Goal: Task Accomplishment & Management: Use online tool/utility

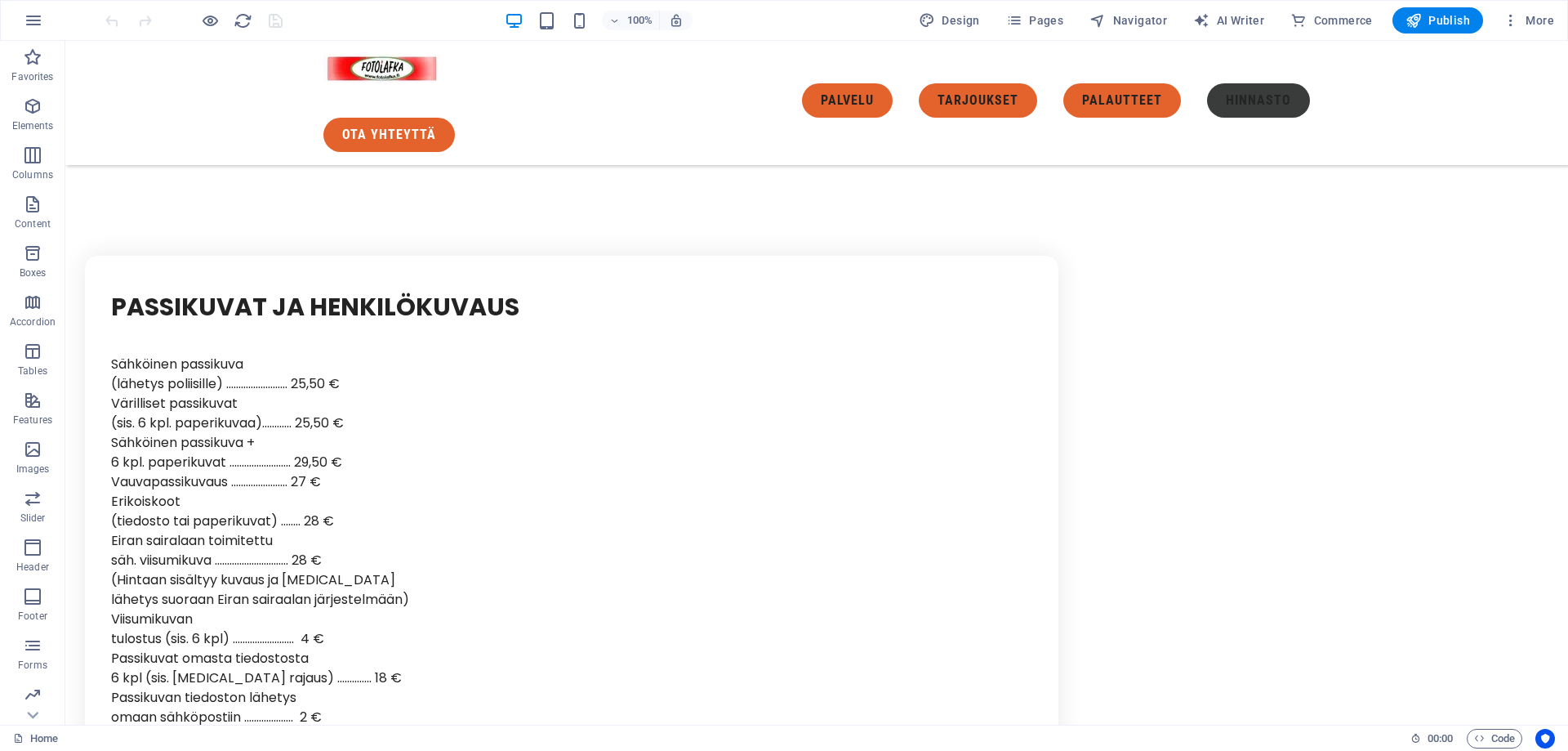
scroll to position [5947, 0]
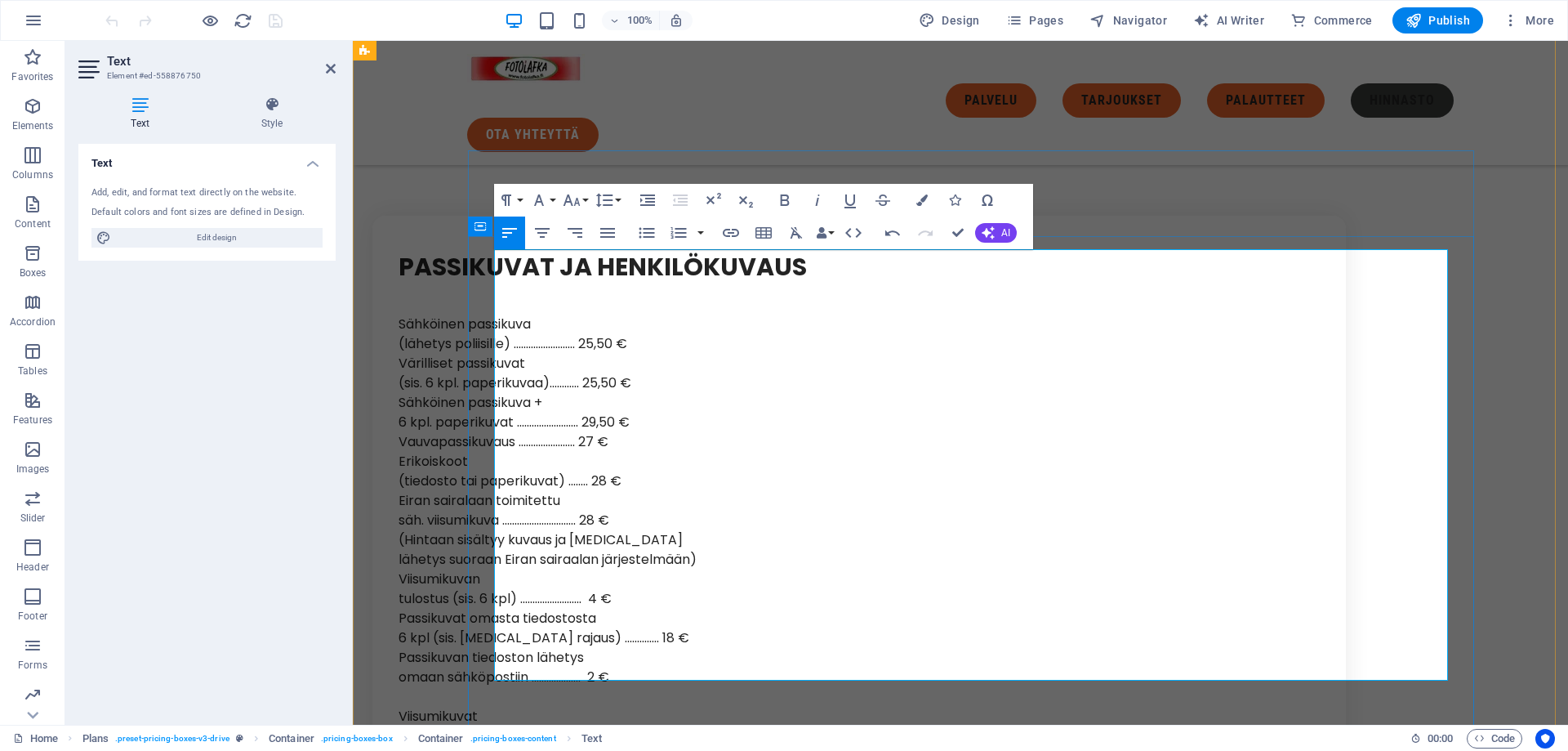
drag, startPoint x: 628, startPoint y: 634, endPoint x: 613, endPoint y: 633, distance: 15.0
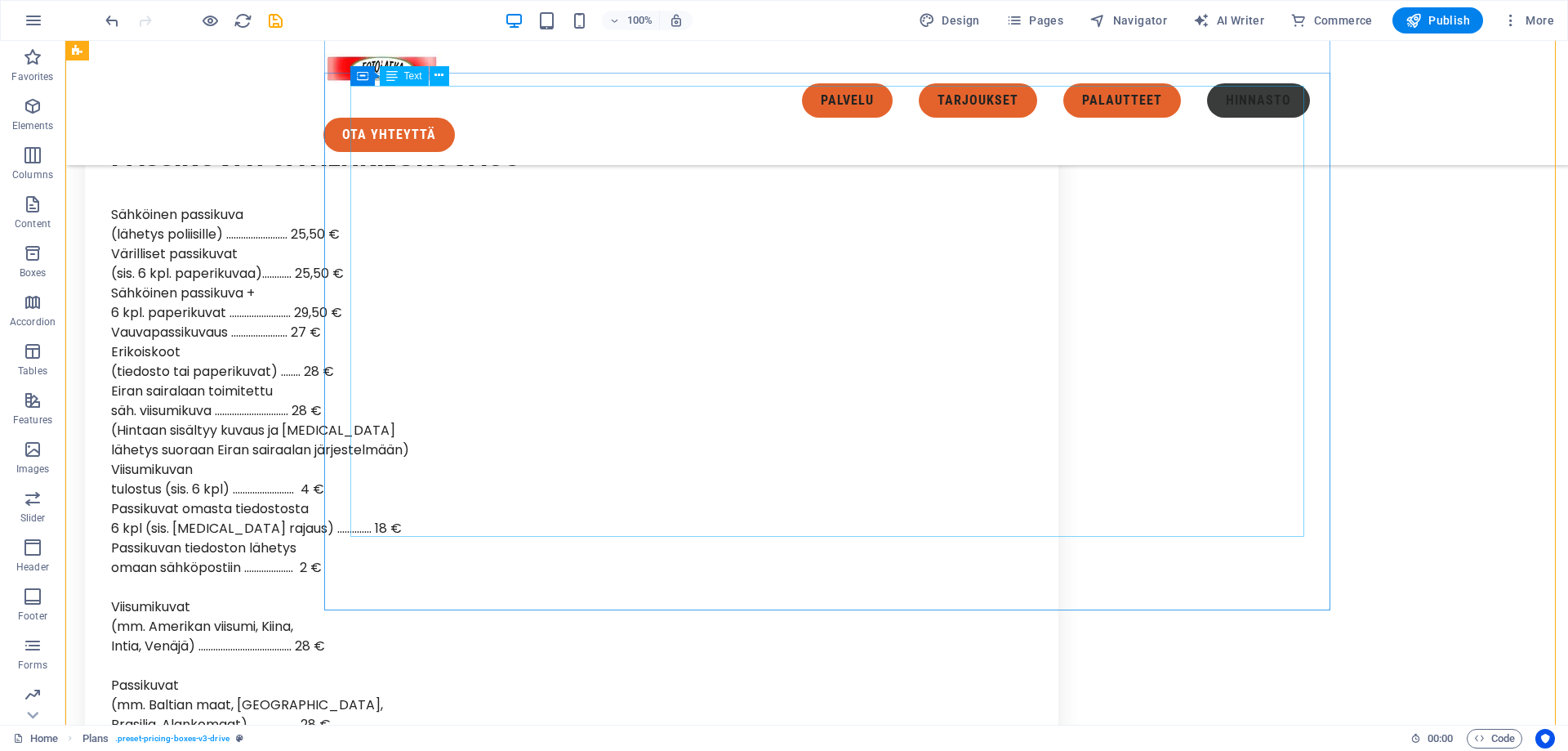
scroll to position [6028, 0]
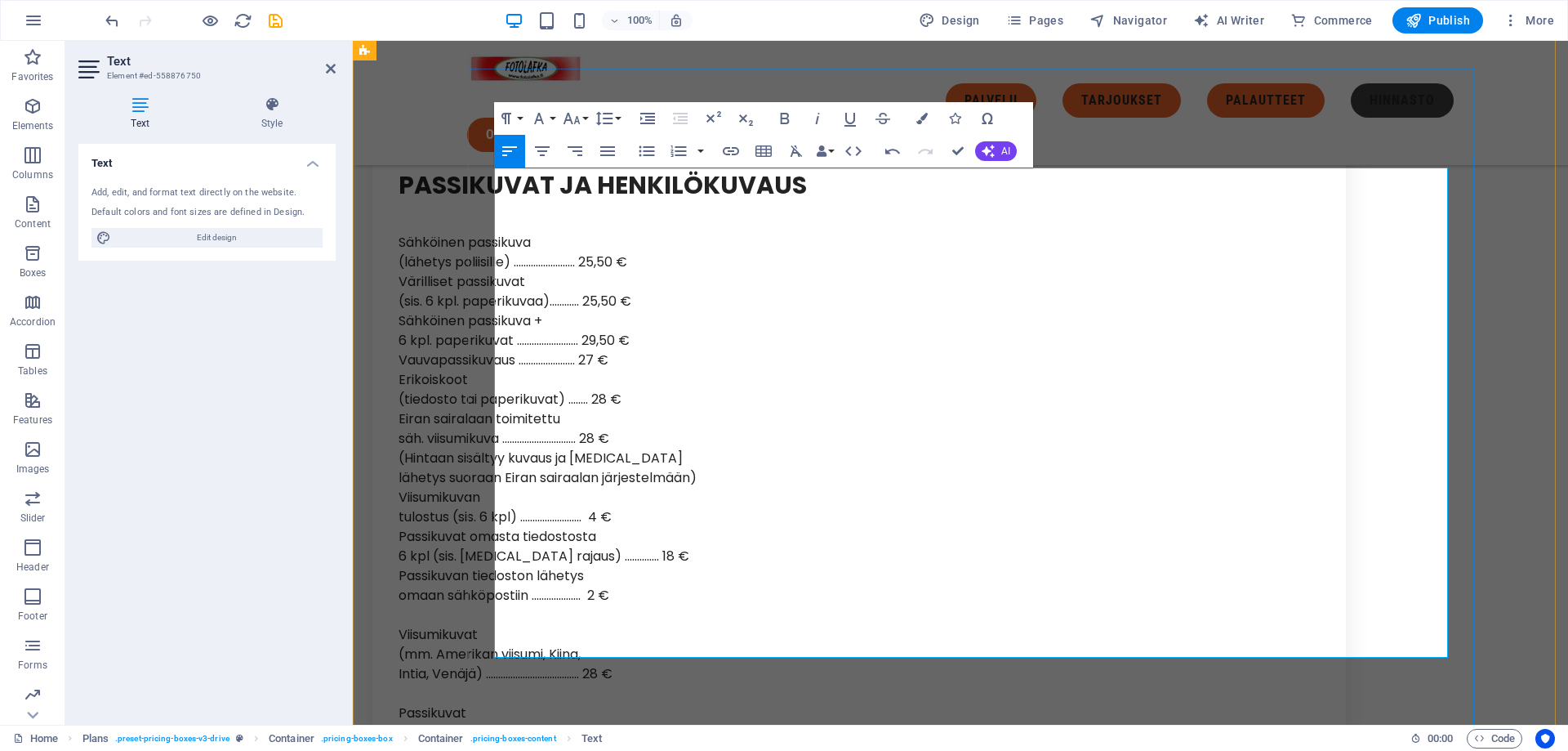
drag, startPoint x: 559, startPoint y: 355, endPoint x: 584, endPoint y: 357, distance: 25.1
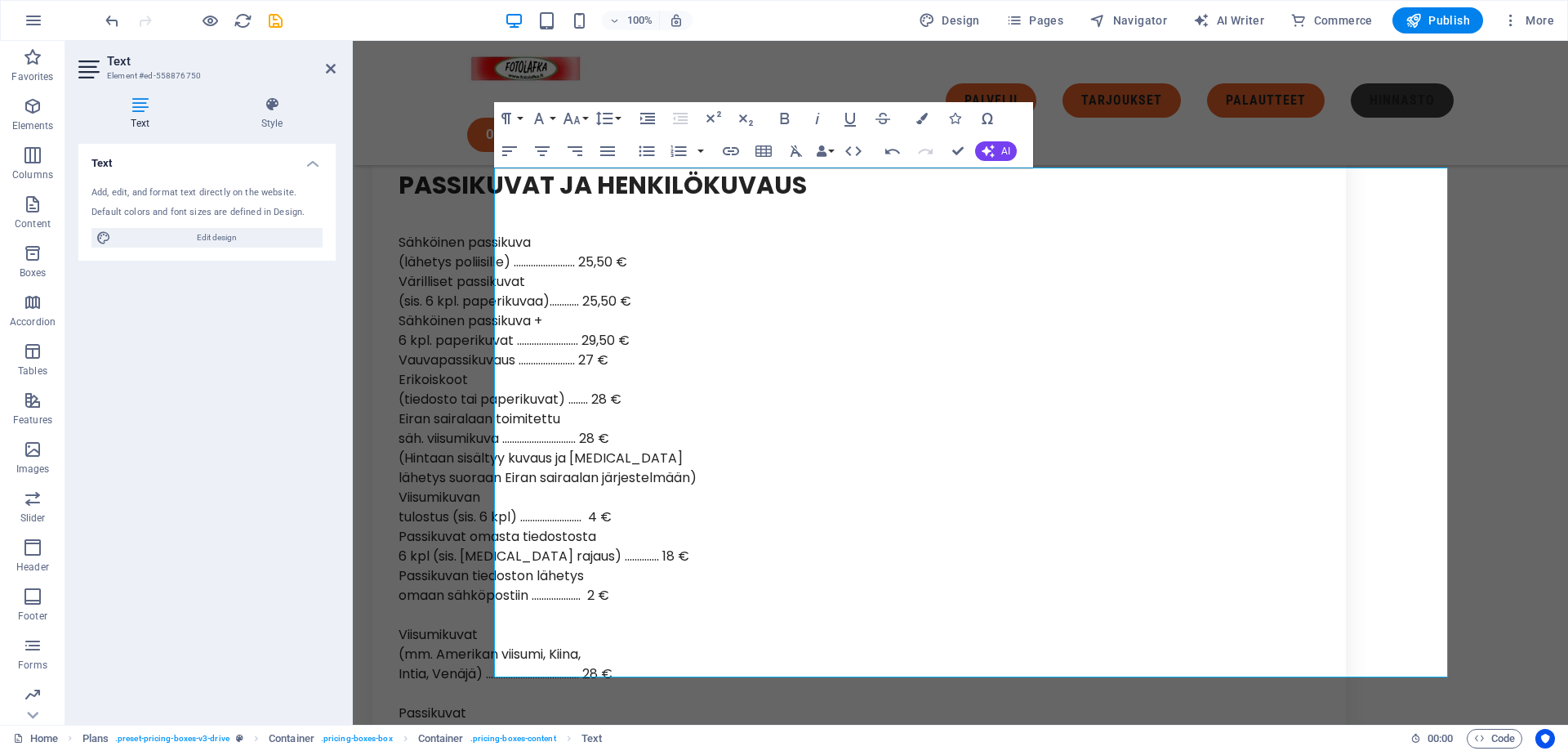
click at [342, 508] on div "Text Style Text Add, edit, and format text directly on the website. Default col…" at bounding box center [206, 404] width 284 height 642
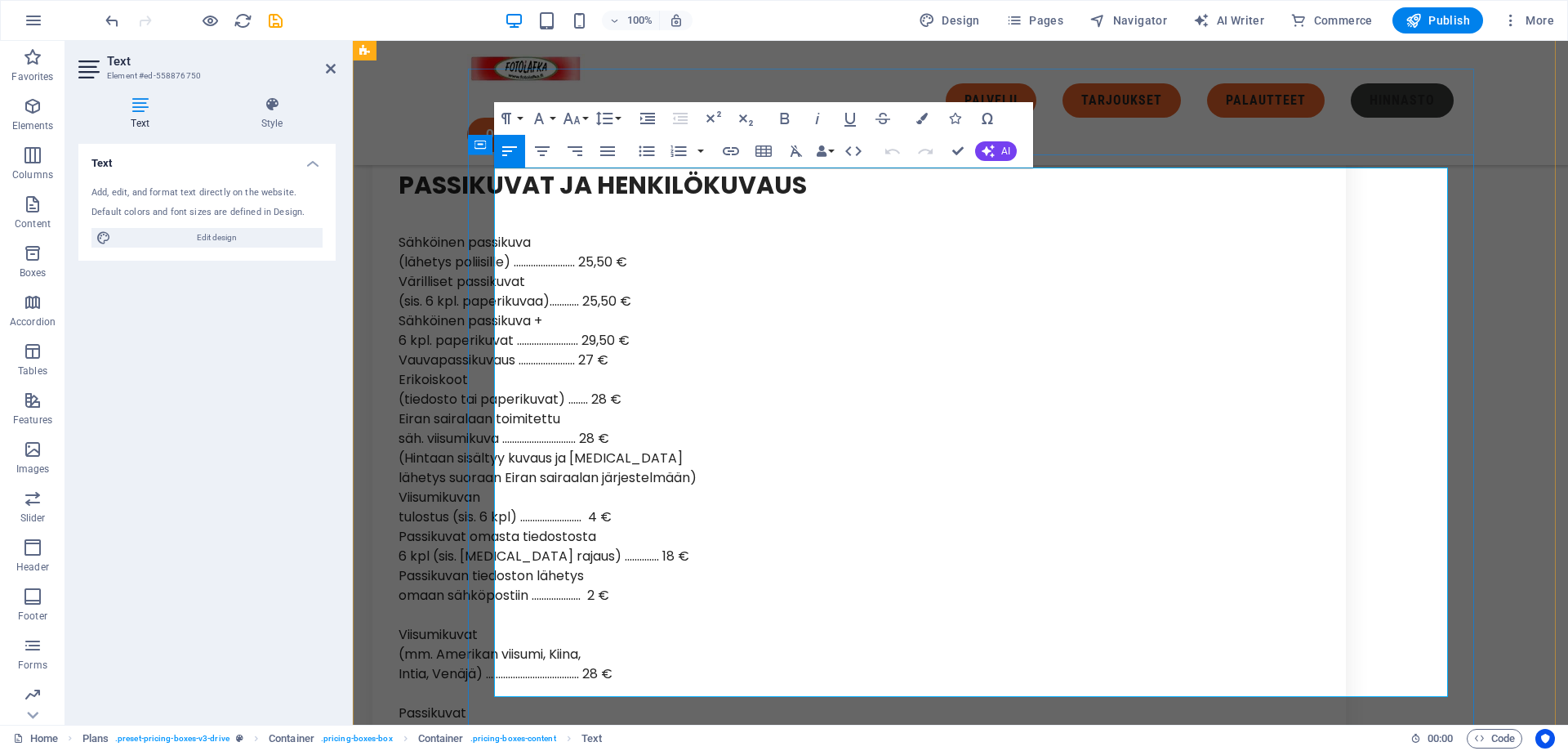
drag, startPoint x: 535, startPoint y: 193, endPoint x: 496, endPoint y: 186, distance: 39.6
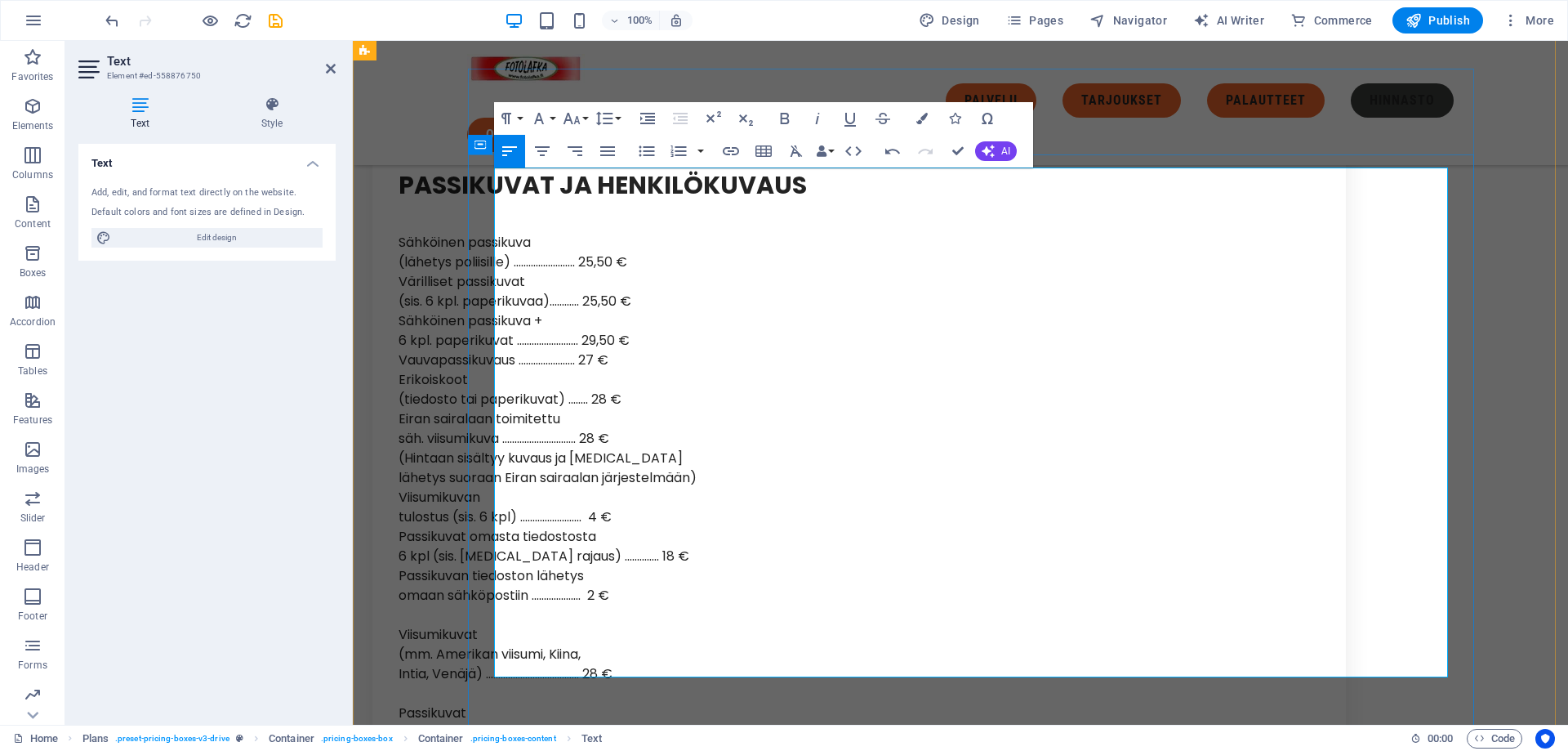
drag, startPoint x: 675, startPoint y: 333, endPoint x: 495, endPoint y: 325, distance: 180.2
copy p "Kiiltävä ja matta paperilla"
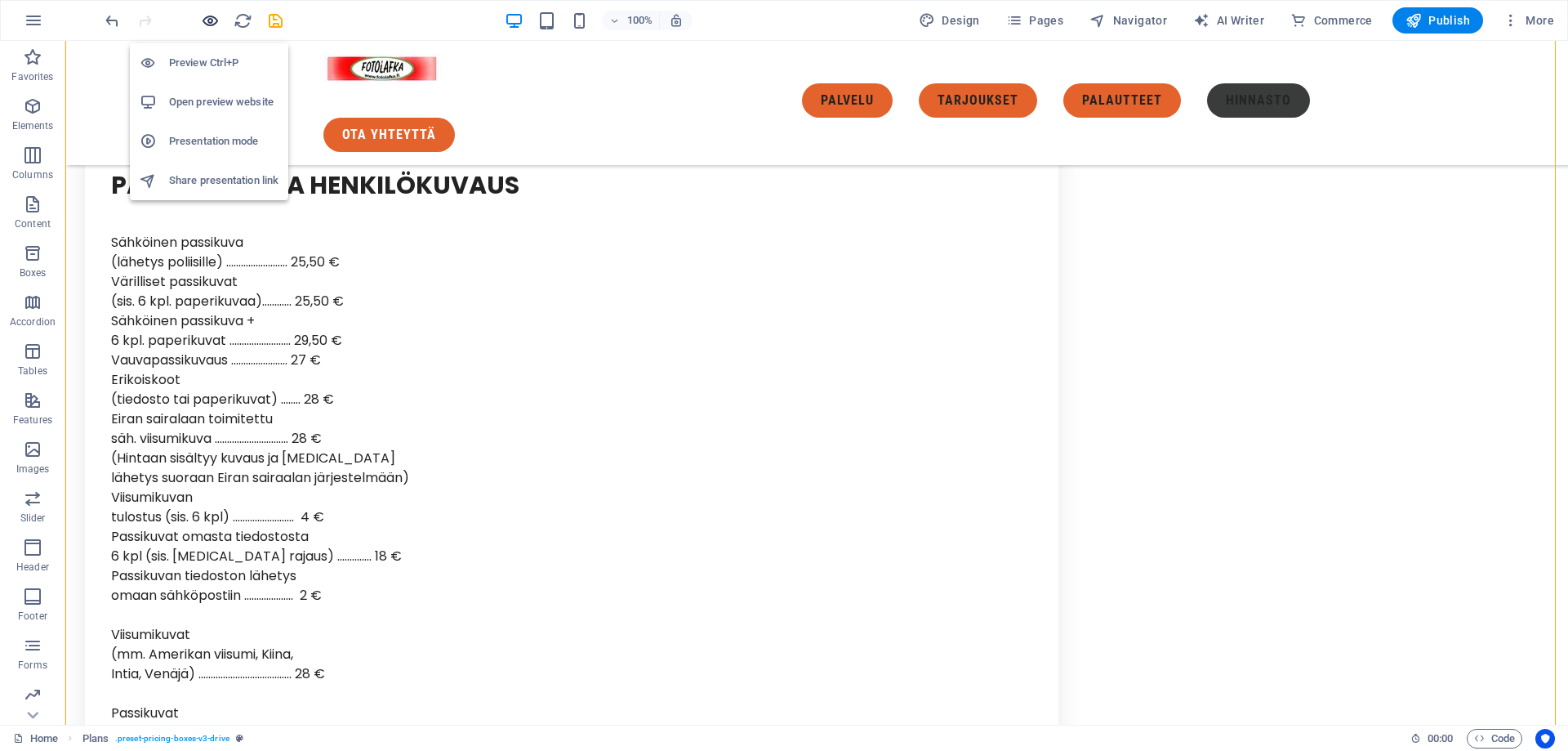
click at [214, 19] on icon "button" at bounding box center [210, 20] width 19 height 19
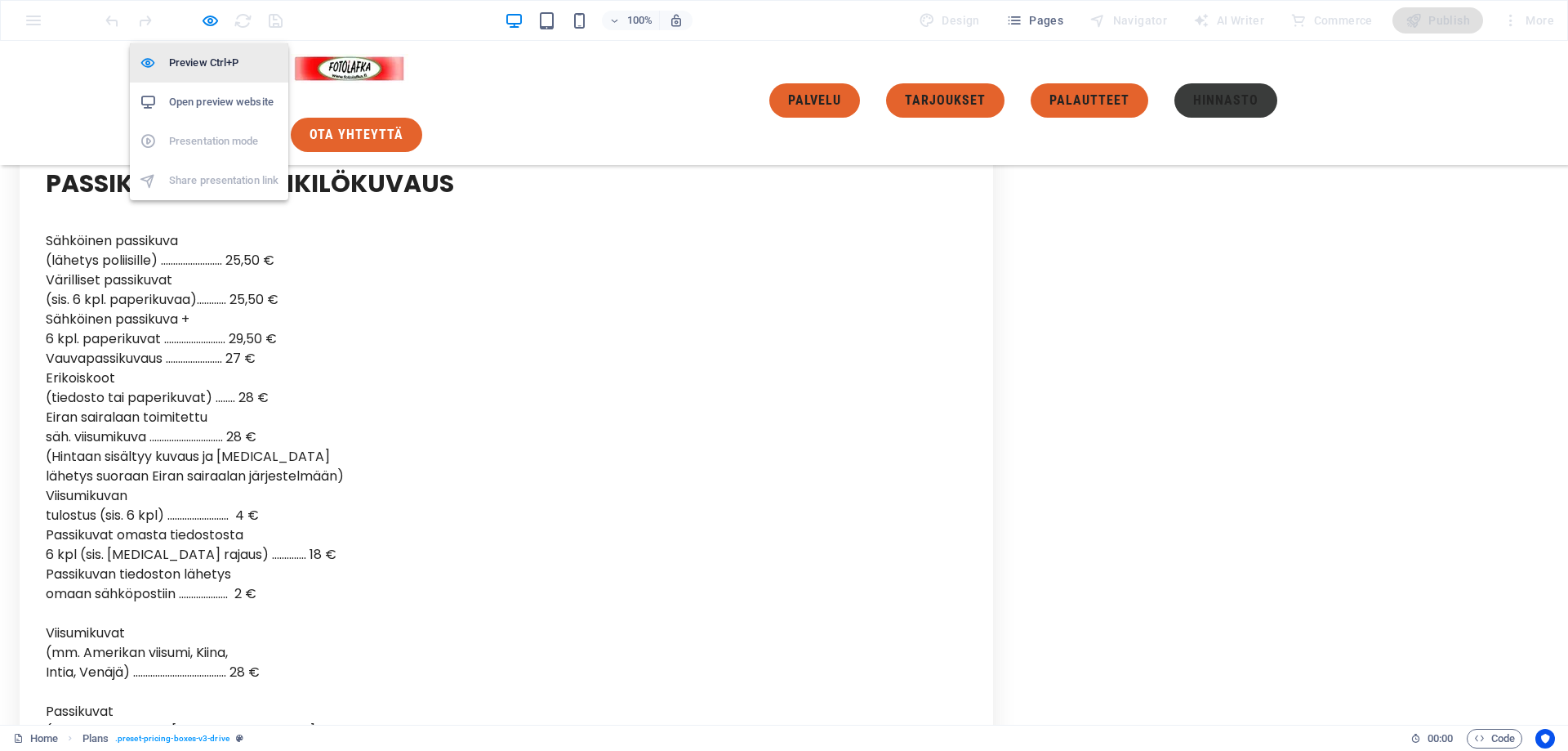
click at [191, 54] on h6 "Preview Ctrl+P" at bounding box center [223, 63] width 109 height 20
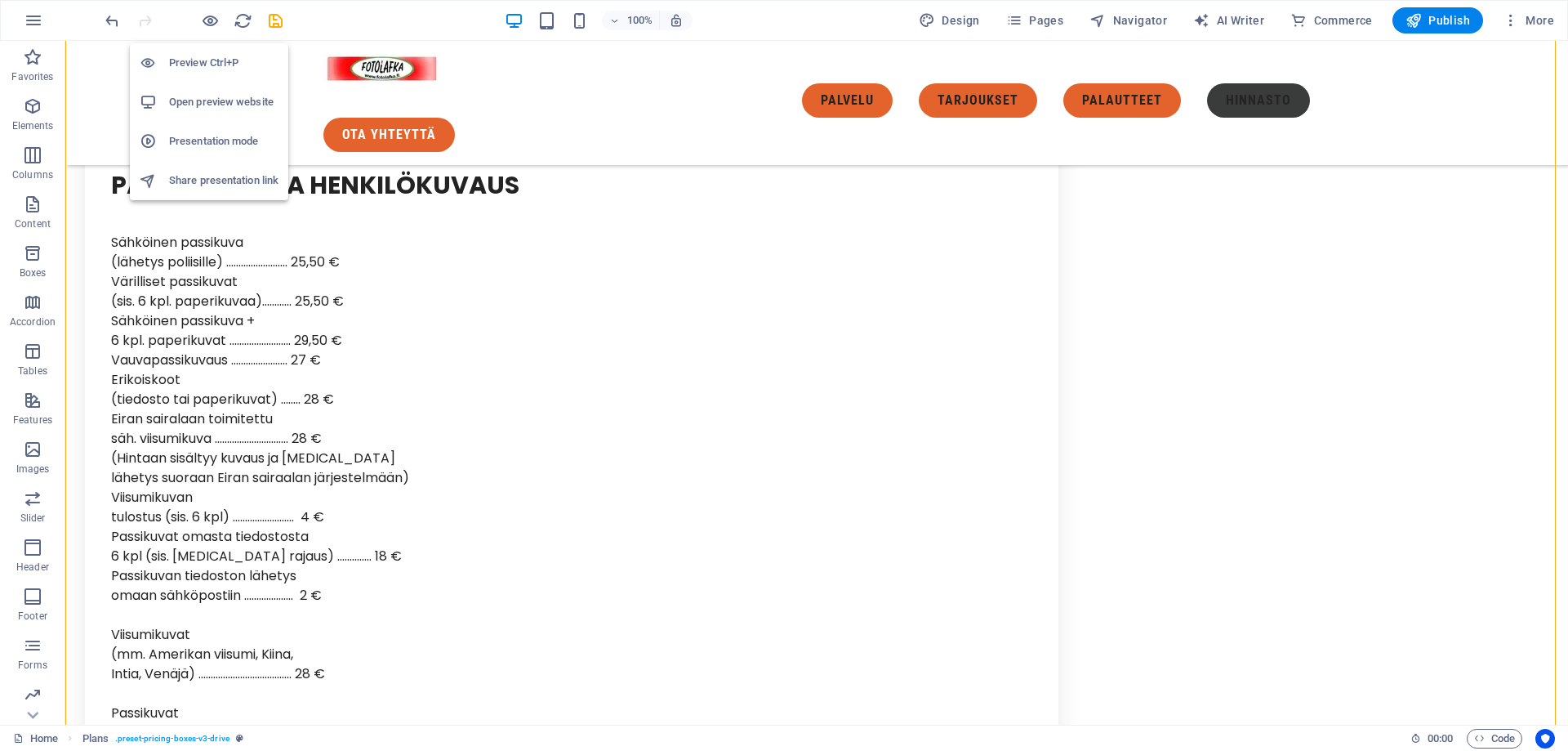
click at [191, 54] on h6 "Preview Ctrl+P" at bounding box center [223, 63] width 109 height 20
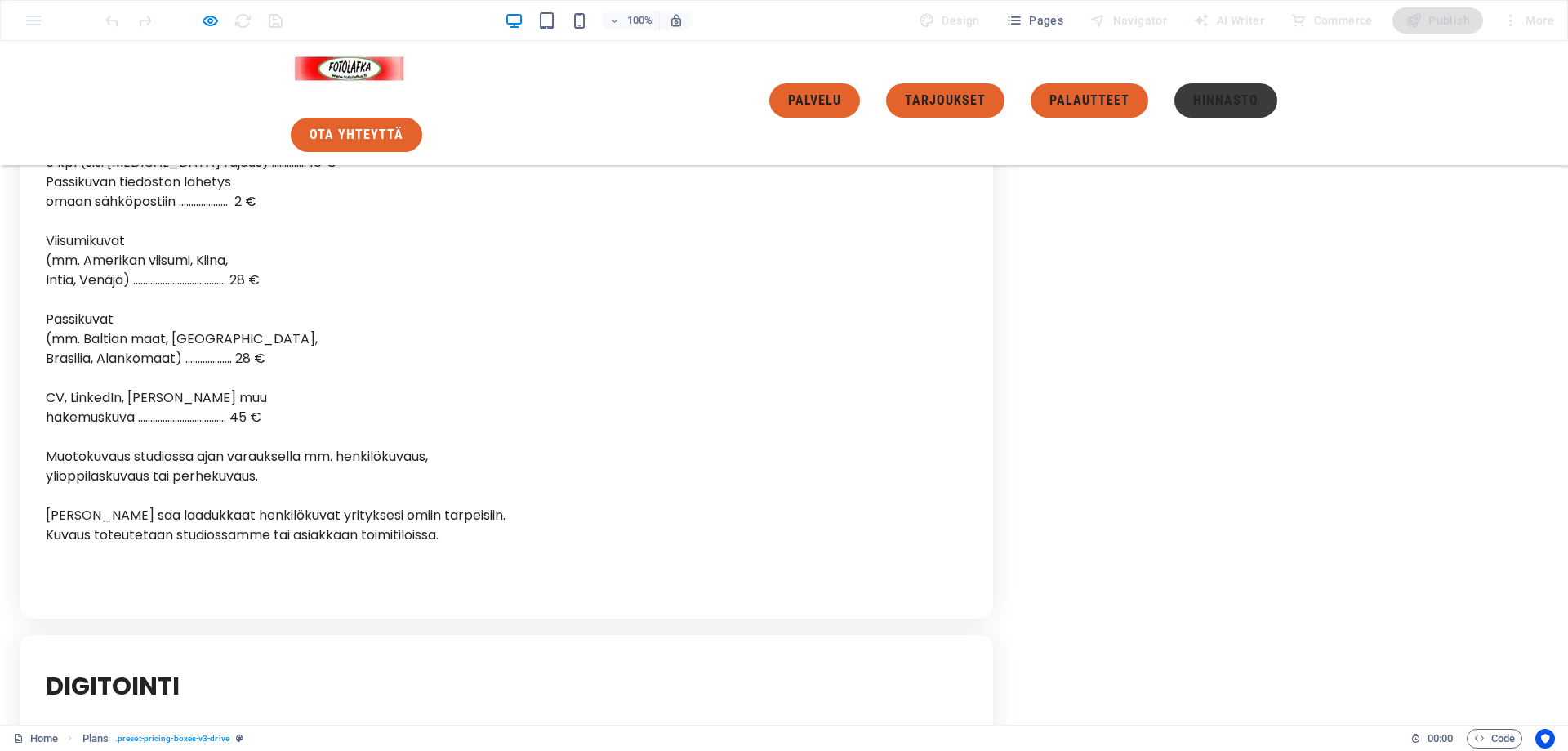
scroll to position [5566, 0]
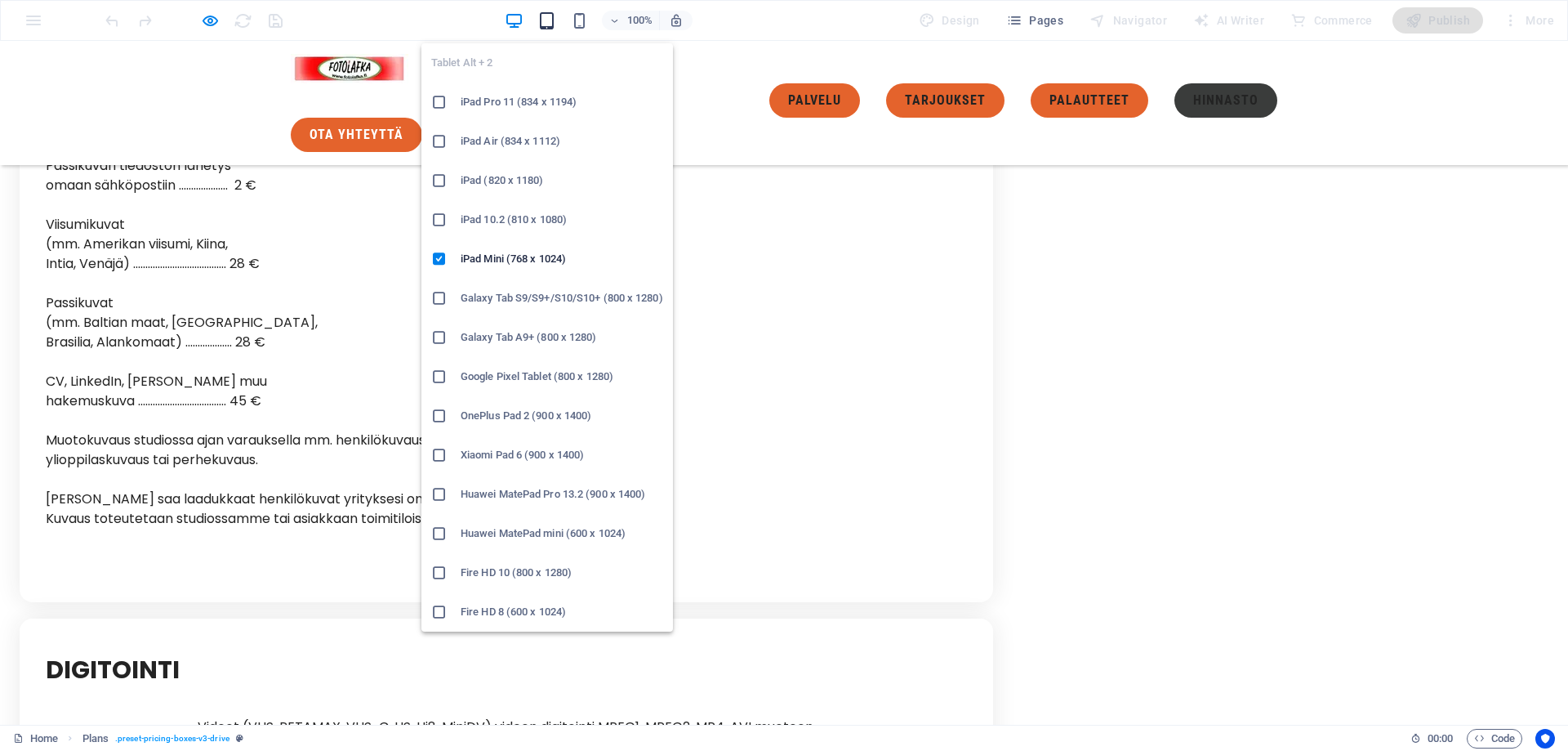
click at [555, 24] on icon "button" at bounding box center [546, 20] width 19 height 19
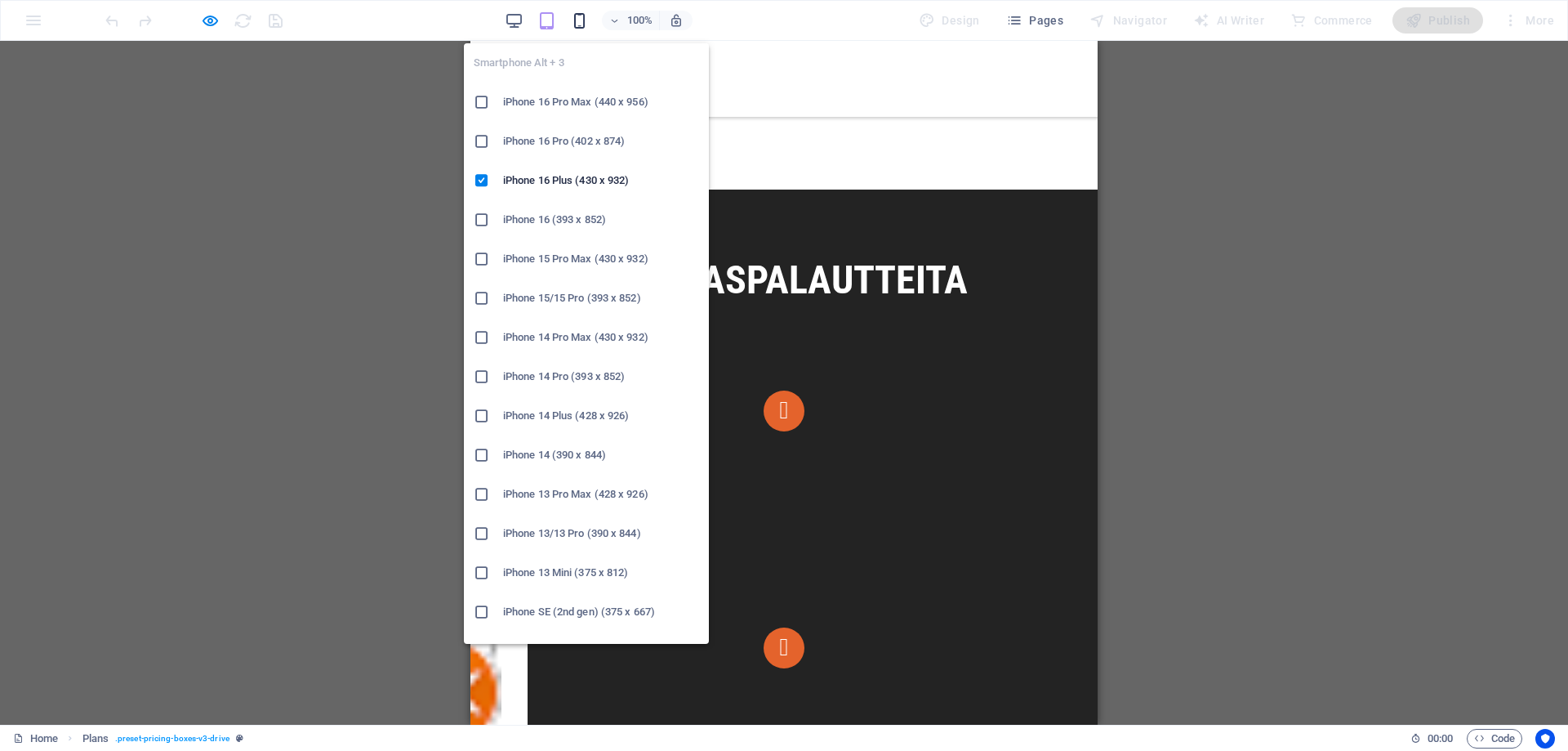
click at [584, 18] on icon "button" at bounding box center [579, 20] width 19 height 19
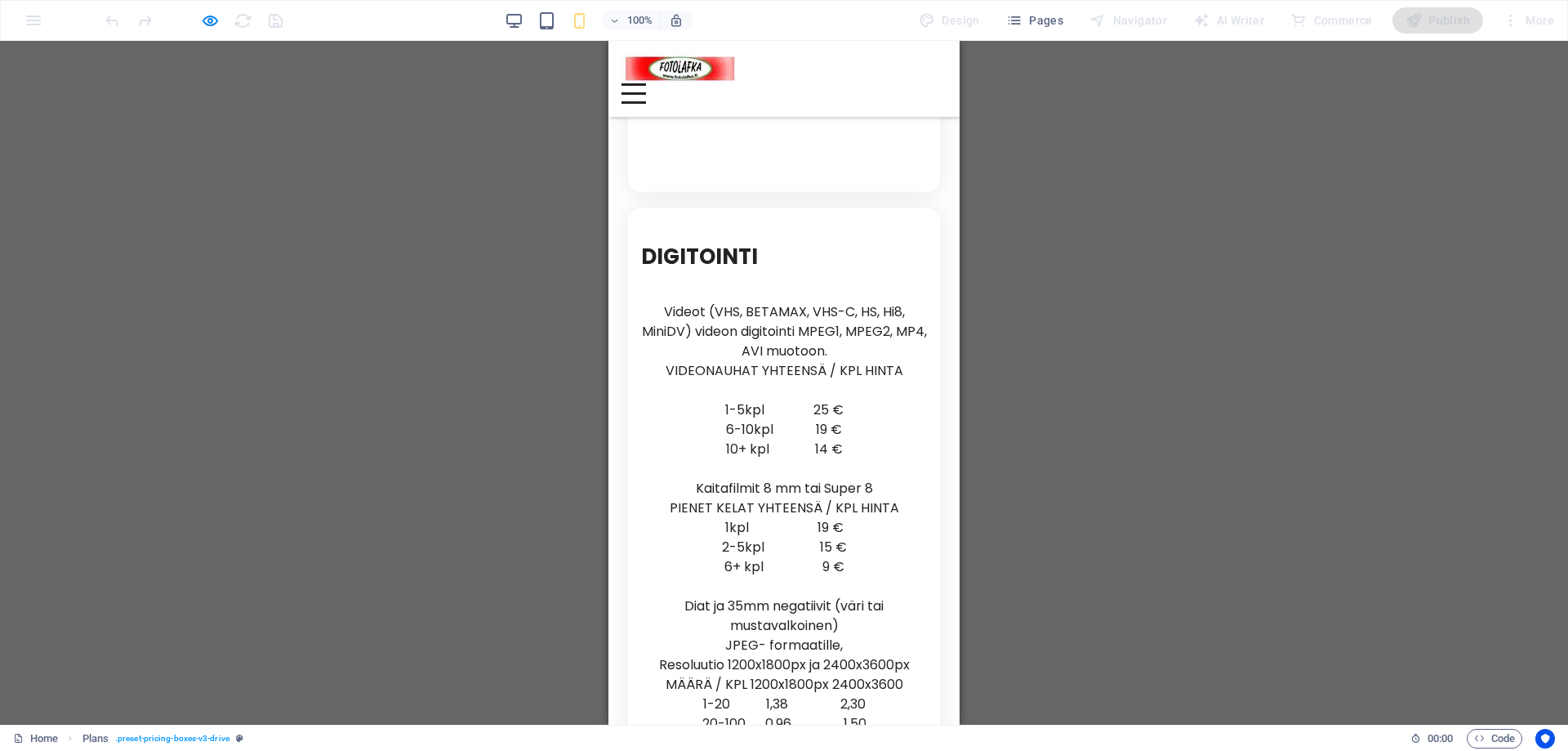
scroll to position [5480, 0]
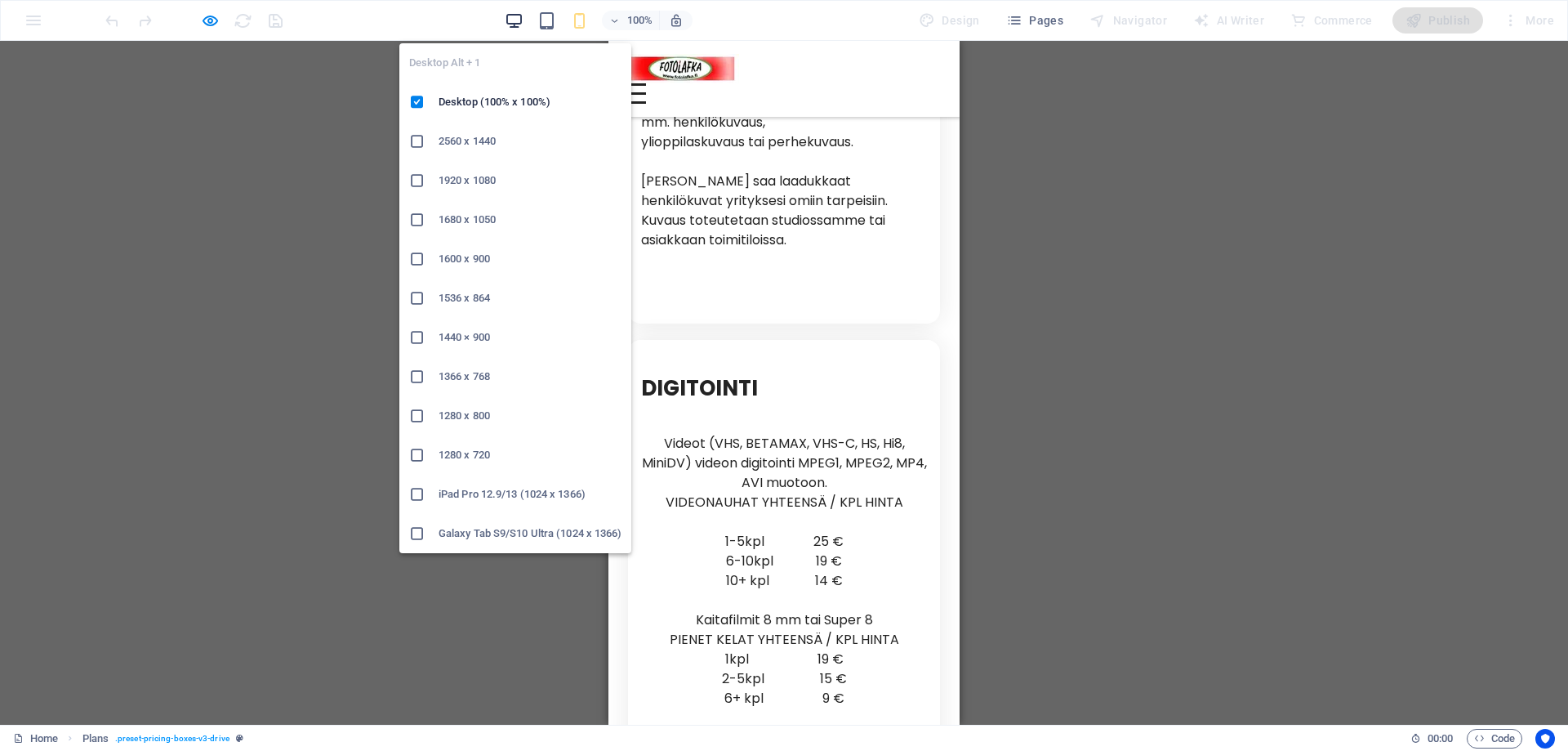
click at [521, 24] on icon "button" at bounding box center [514, 20] width 19 height 19
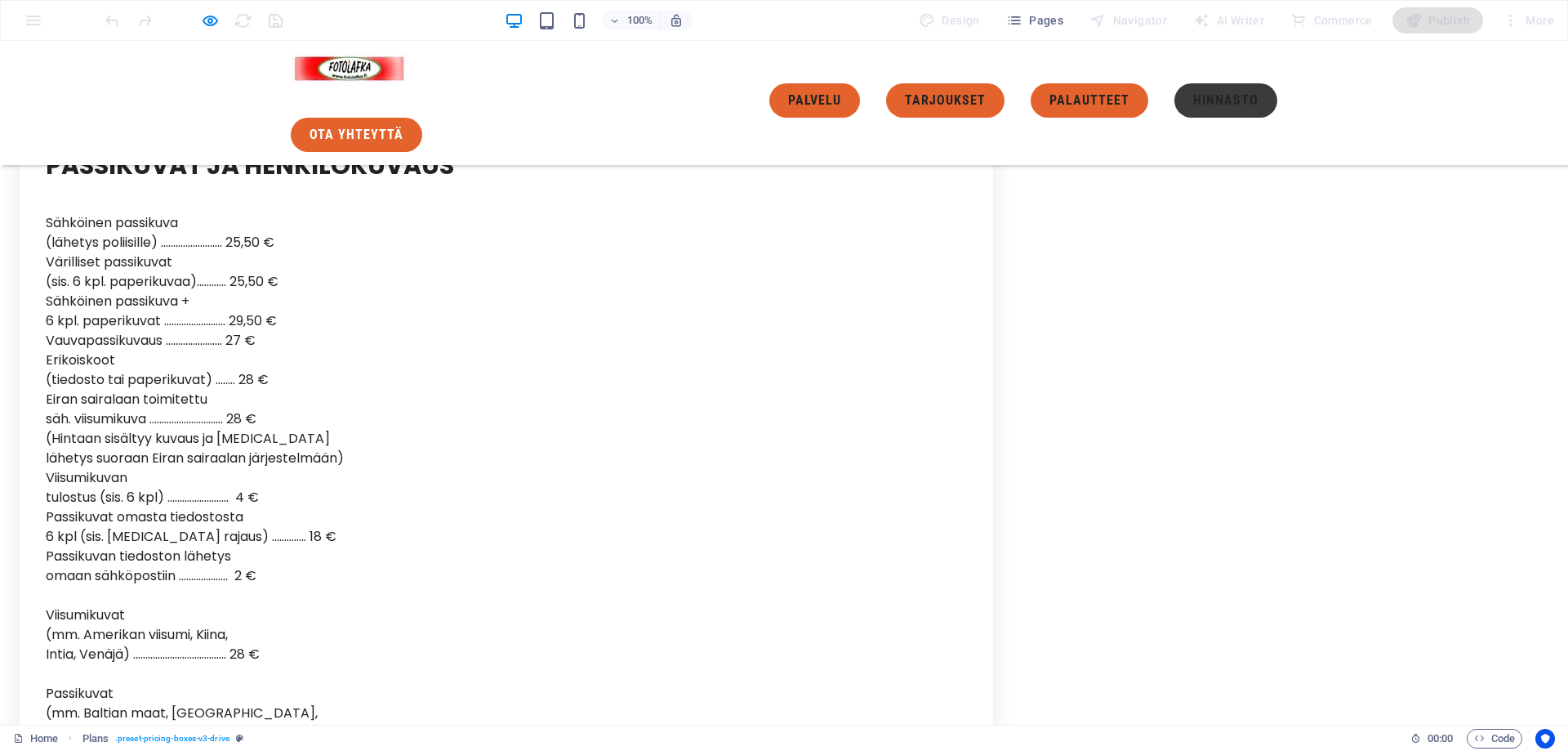
scroll to position [5201, 0]
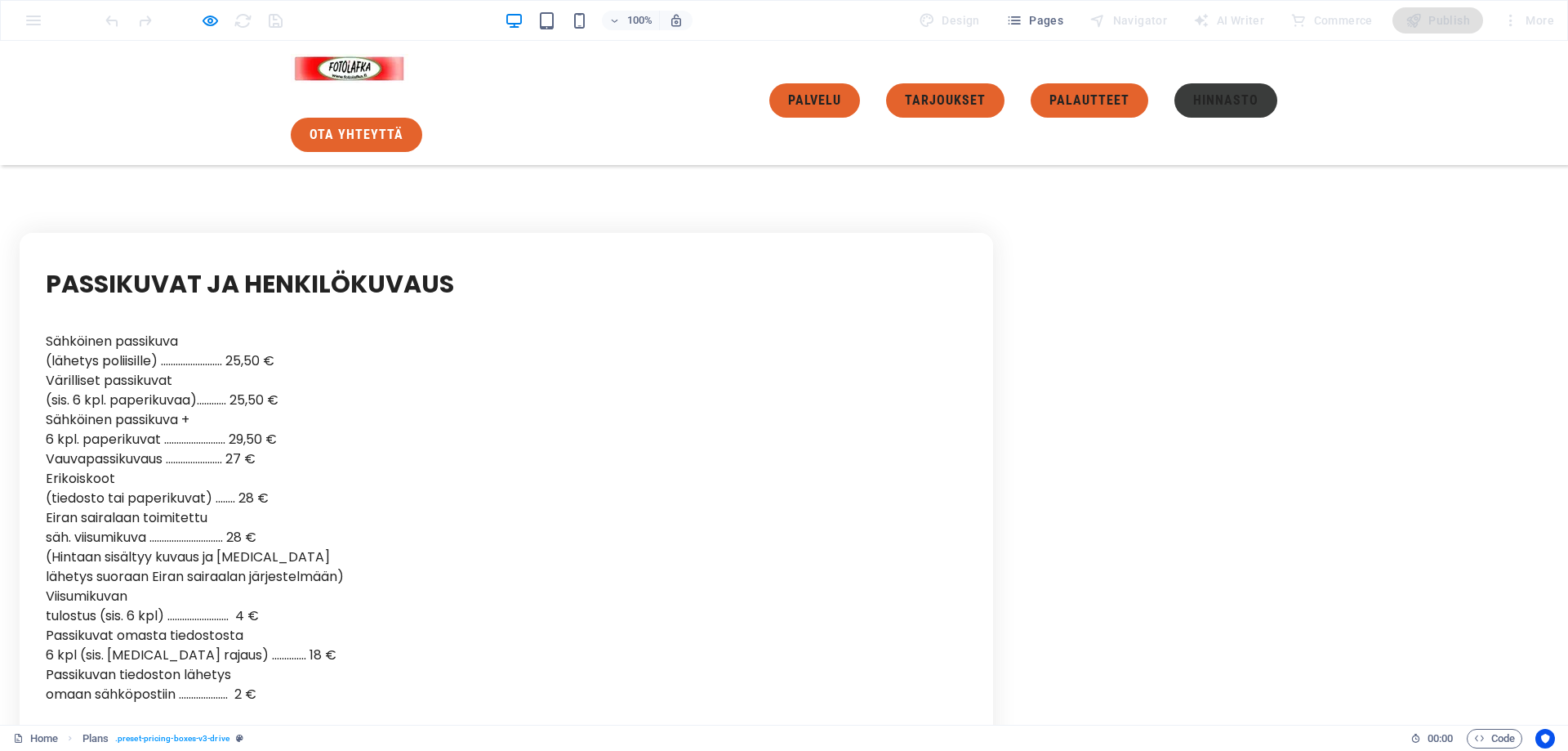
scroll to position [5283, 0]
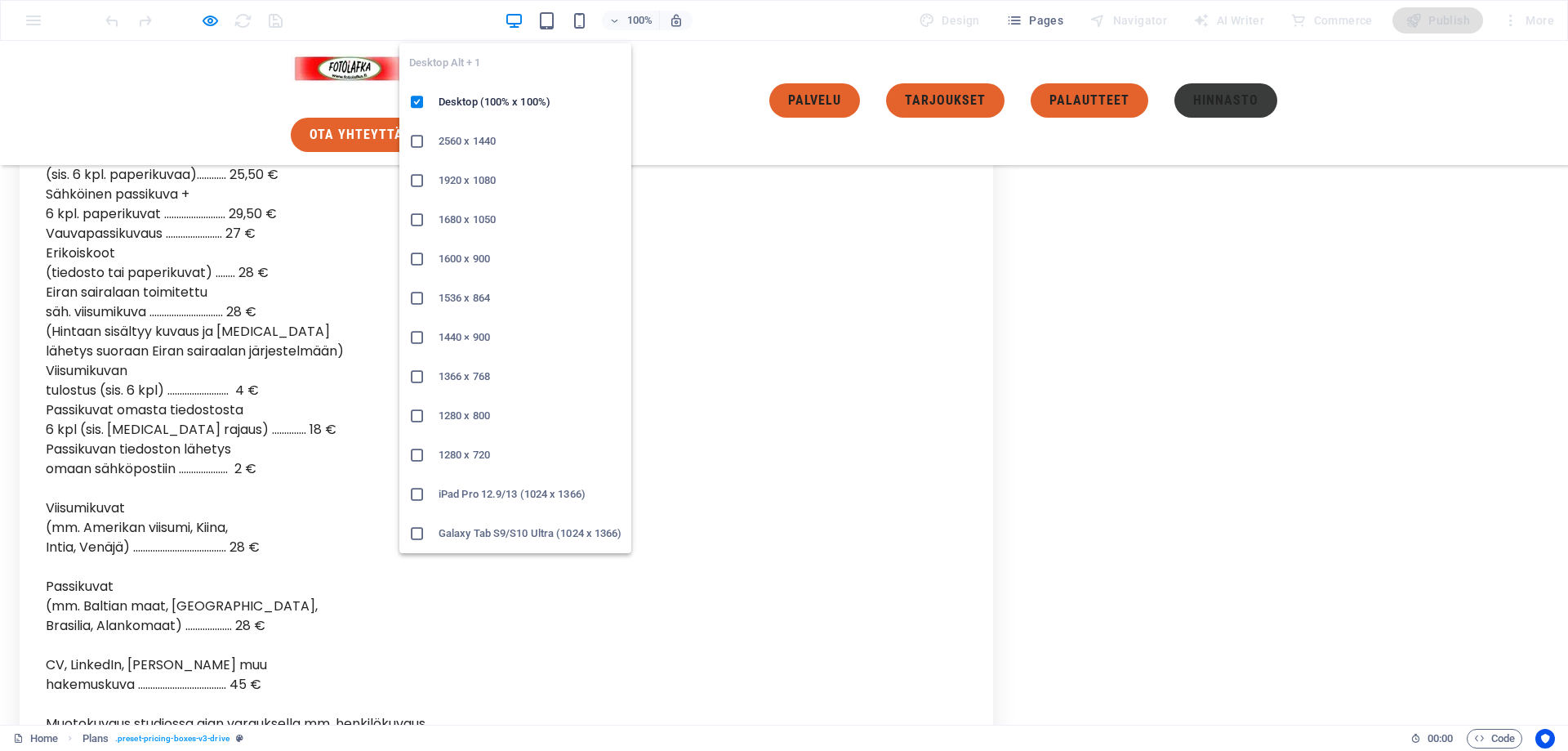
click at [516, 21] on icon "button" at bounding box center [514, 20] width 19 height 19
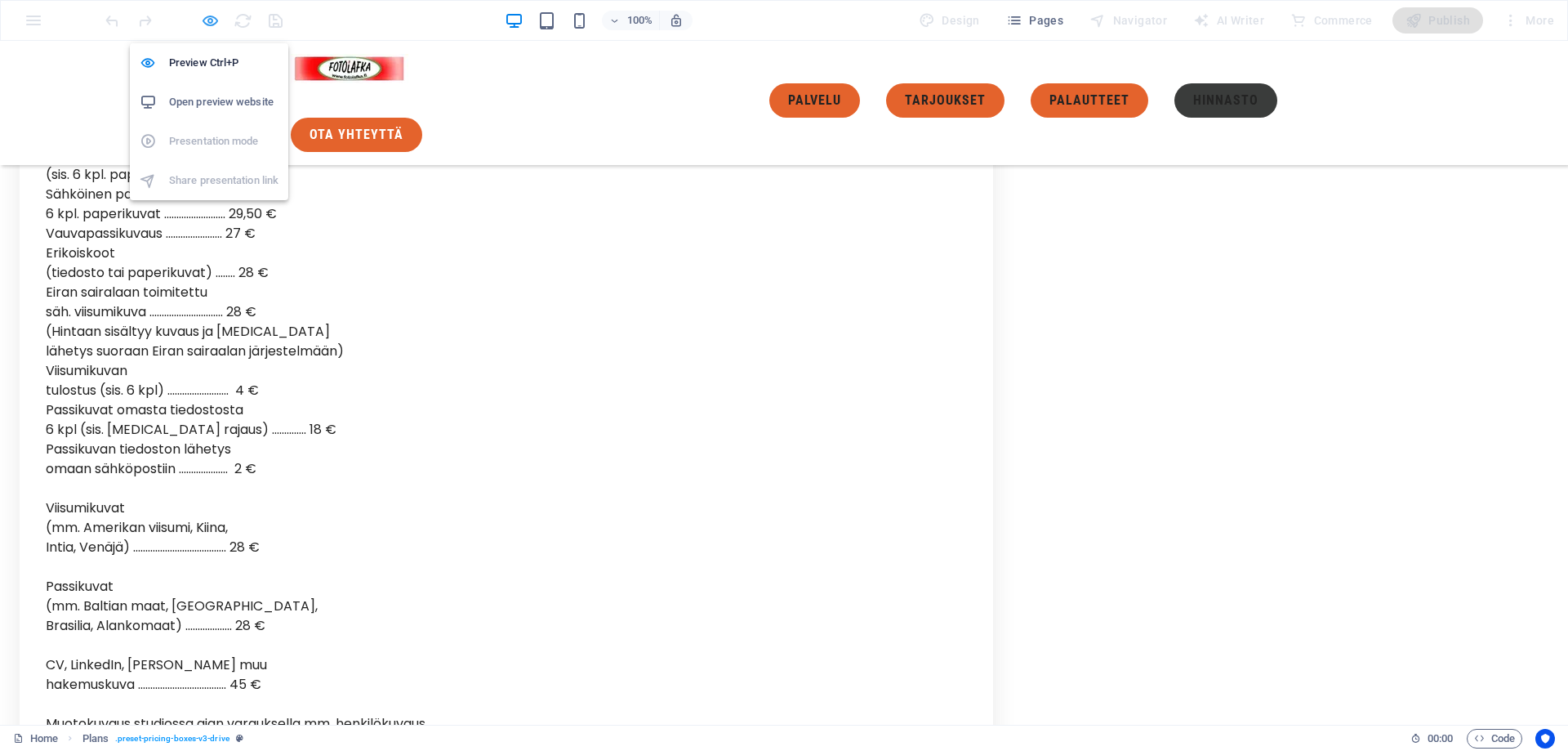
click at [204, 15] on icon "button" at bounding box center [210, 20] width 19 height 19
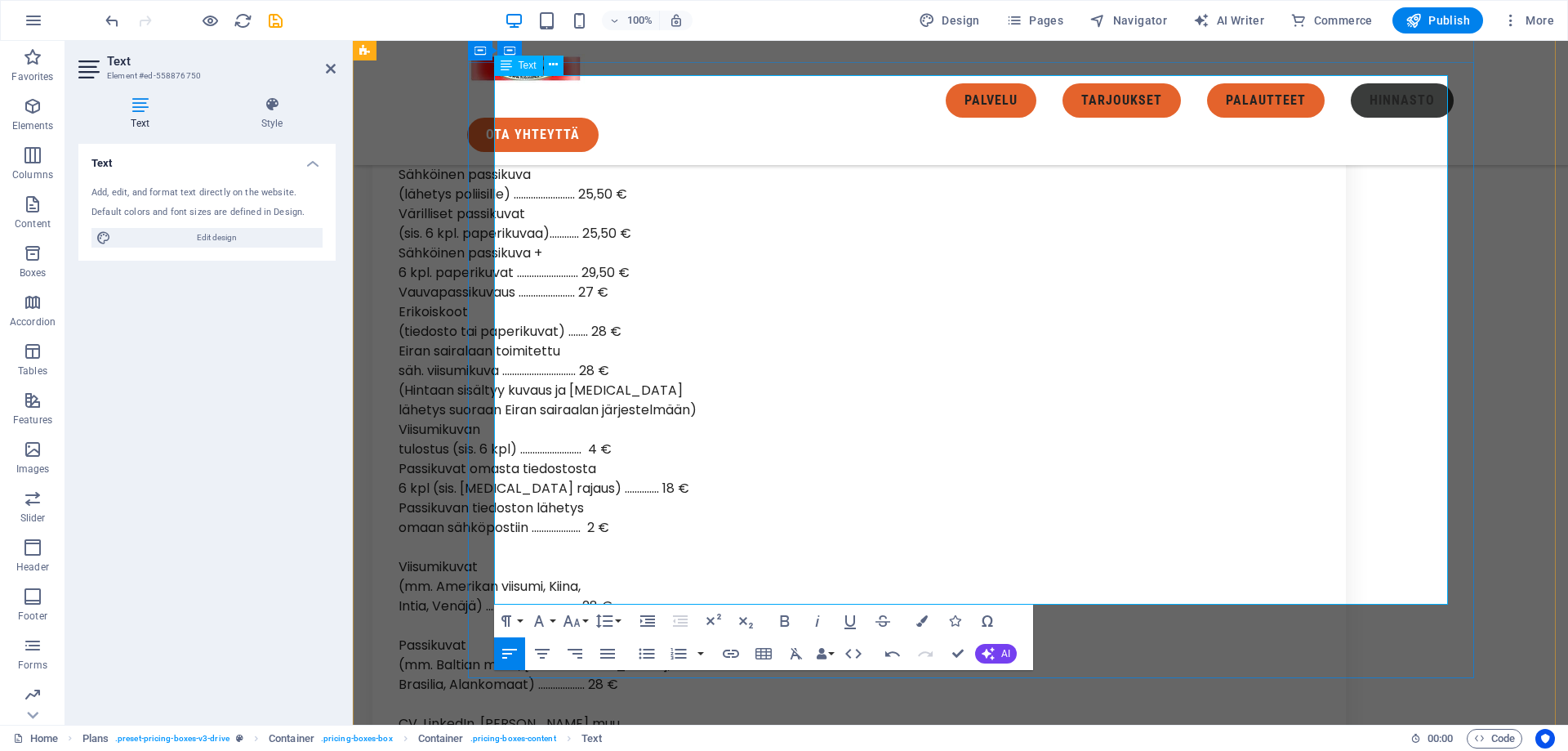
scroll to position [6072, 0]
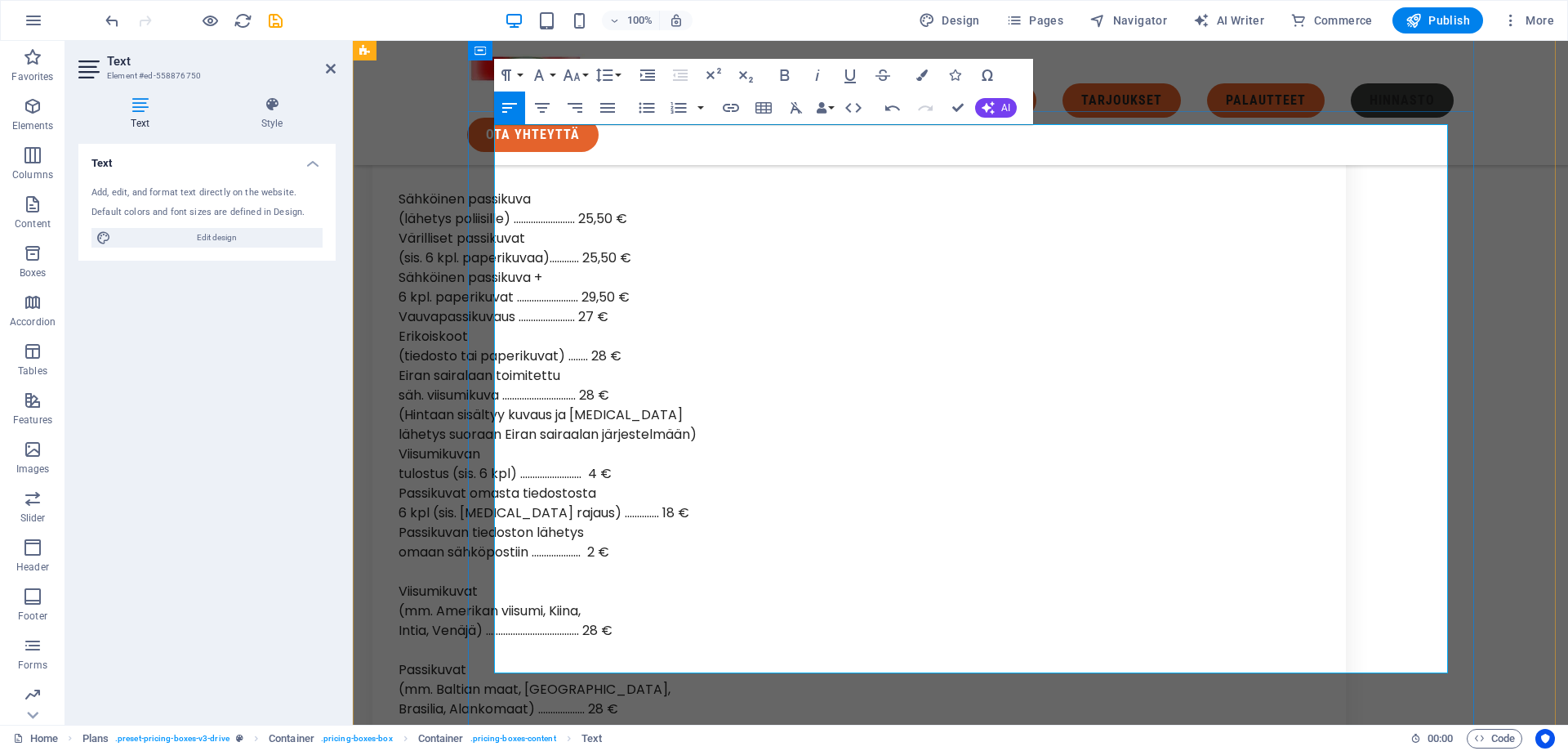
drag, startPoint x: 579, startPoint y: 622, endPoint x: 527, endPoint y: 619, distance: 52.1
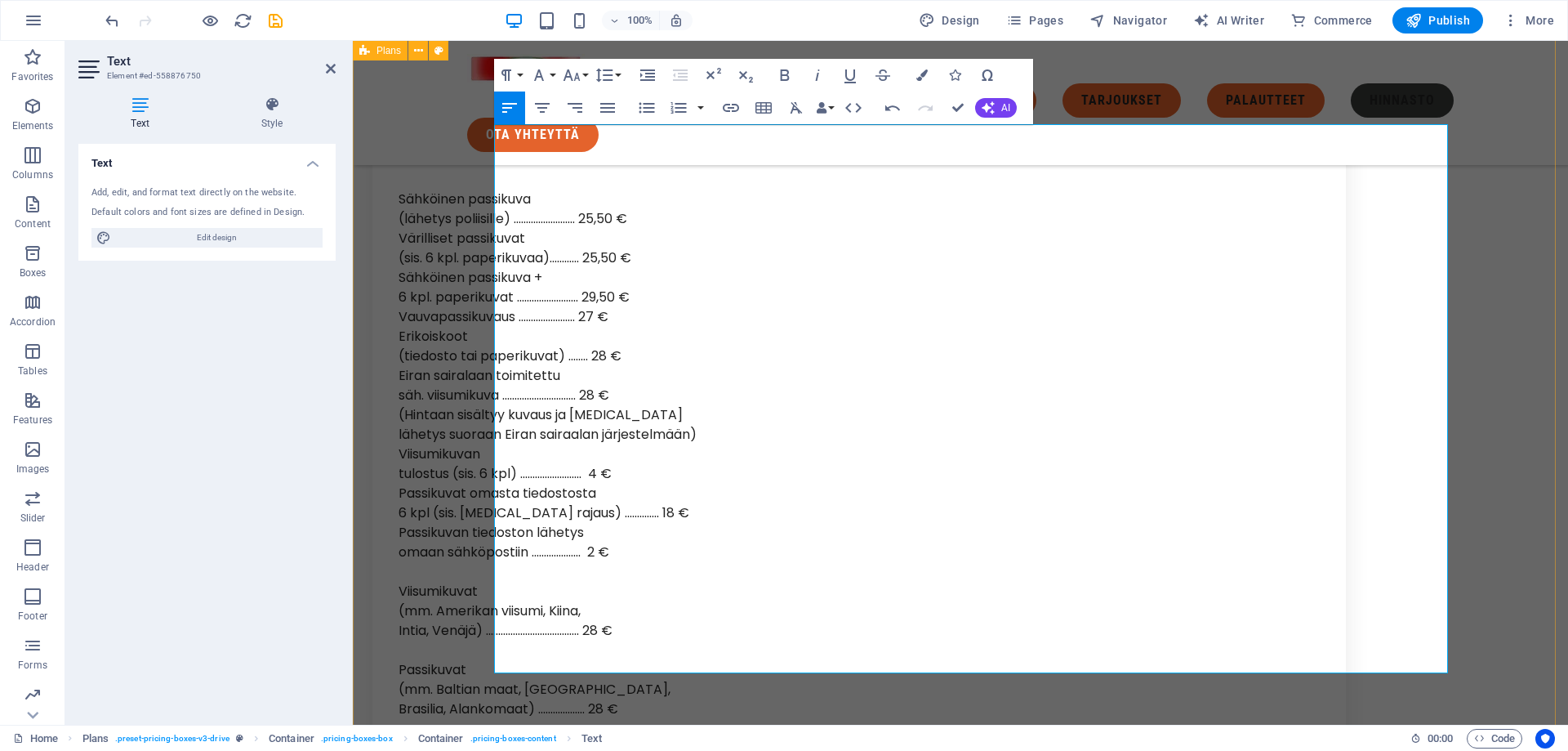
drag, startPoint x: 397, startPoint y: 416, endPoint x: 686, endPoint y: 416, distance: 289.0
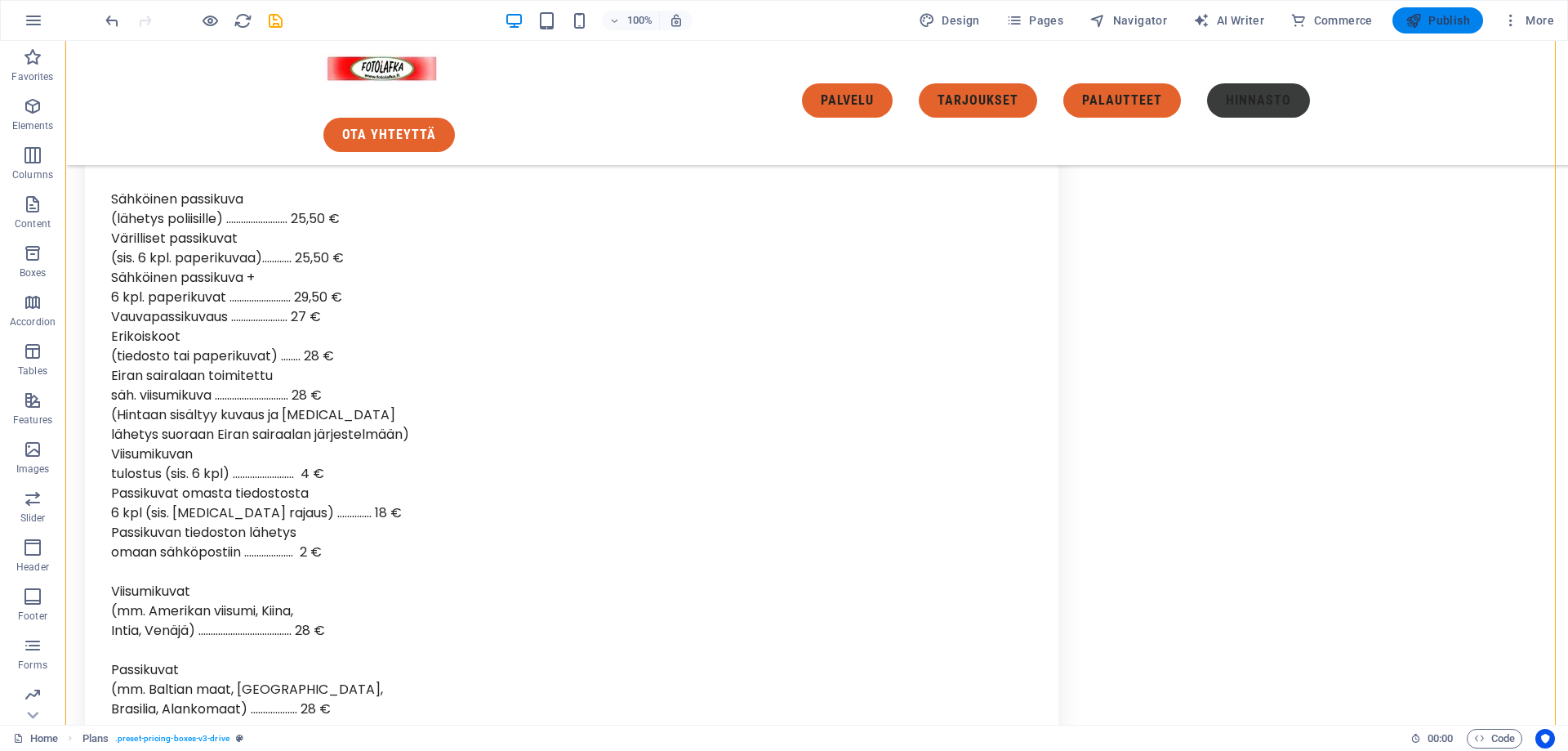
click at [1443, 16] on span "Publish" at bounding box center [1437, 20] width 65 height 16
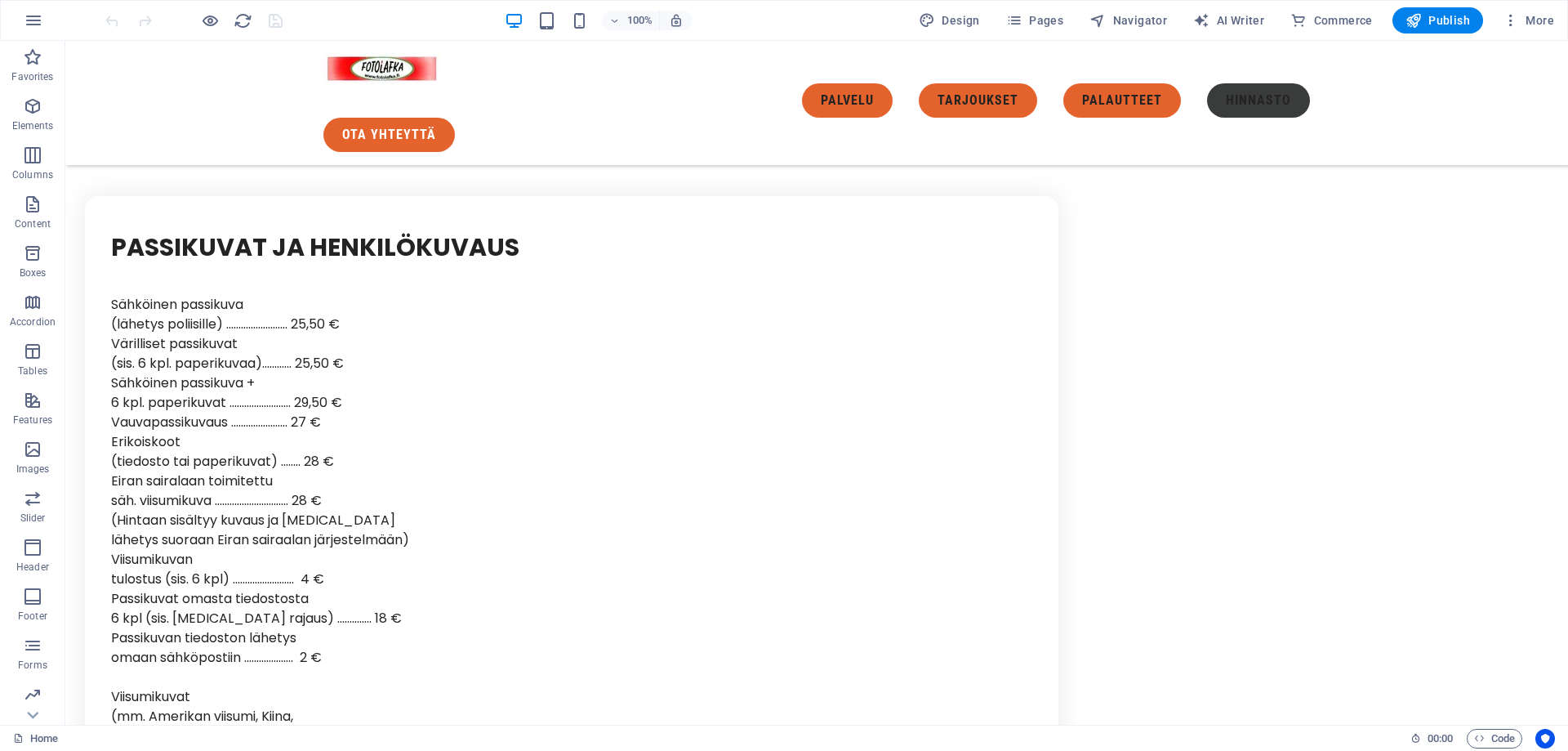
scroll to position [6217, 0]
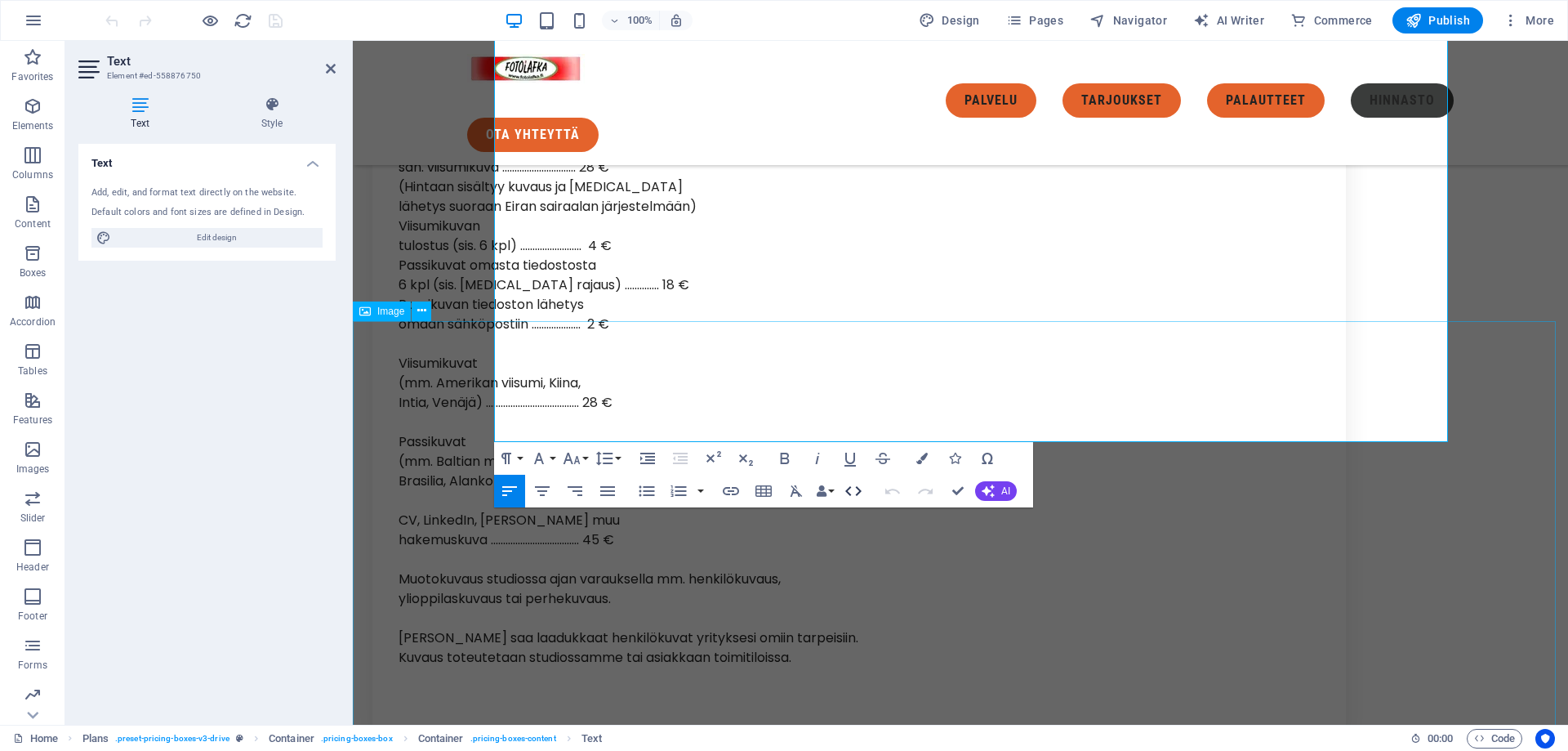
scroll to position [6303, 0]
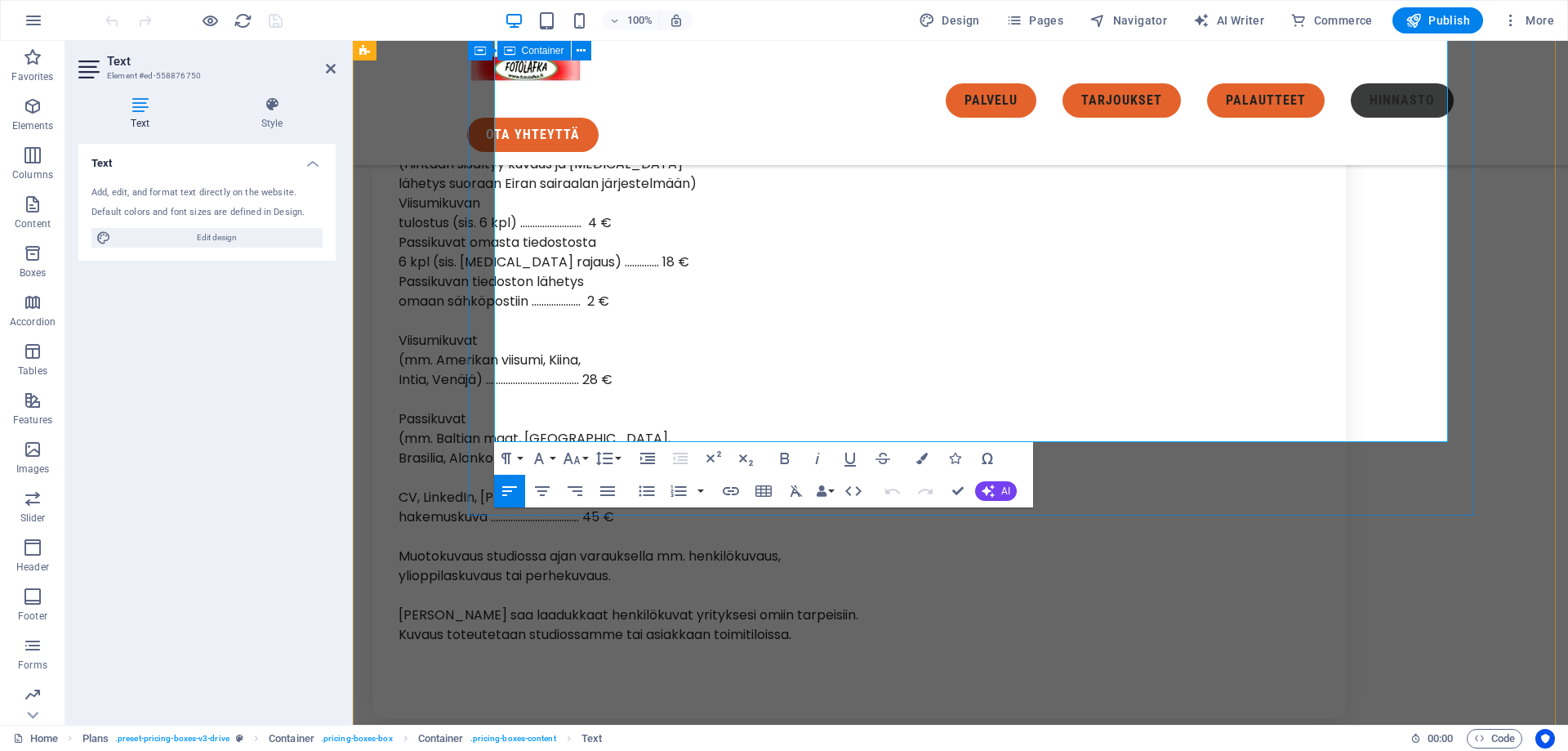
drag, startPoint x: 598, startPoint y: 407, endPoint x: 477, endPoint y: 366, distance: 127.8
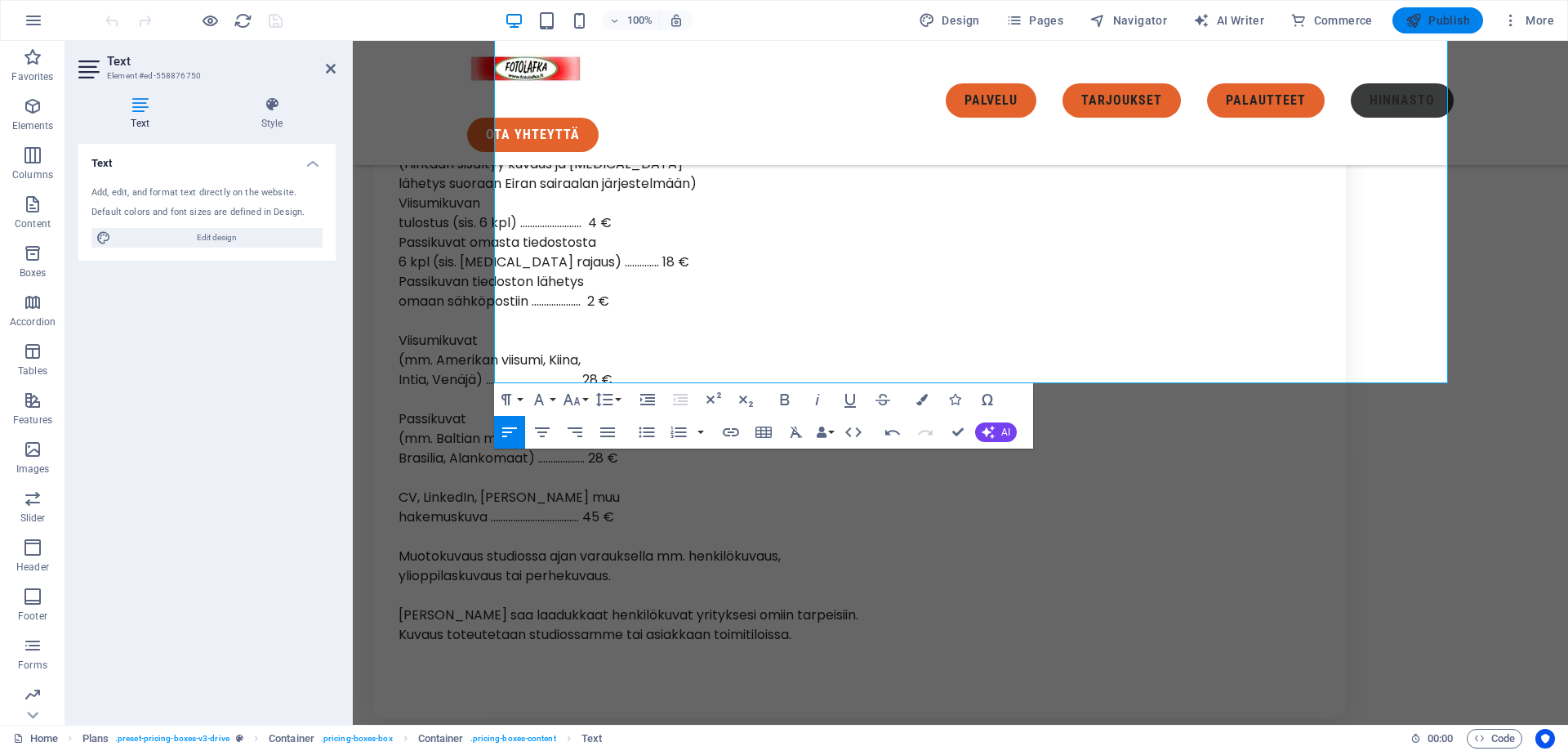
click at [1443, 20] on span "Publish" at bounding box center [1437, 20] width 65 height 16
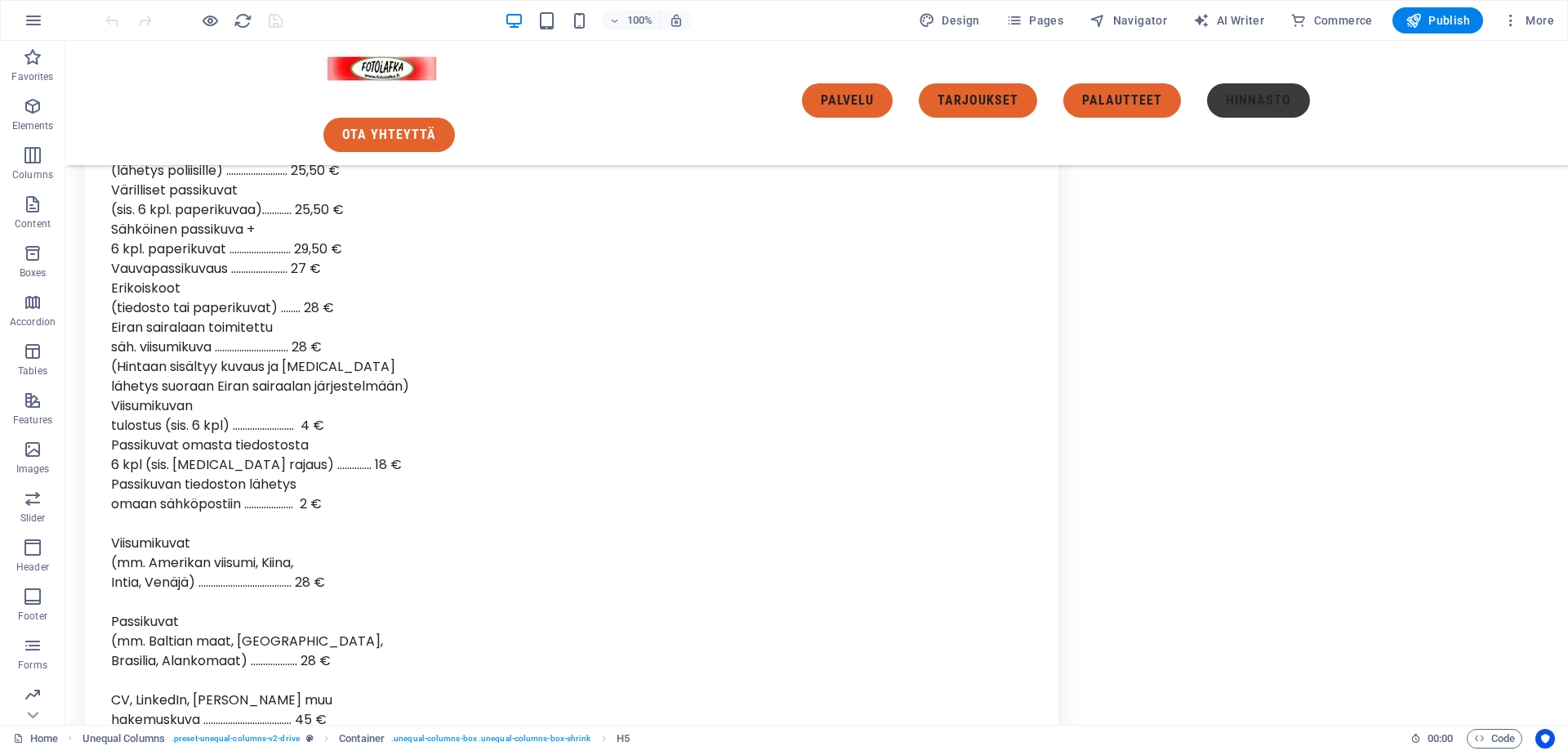
scroll to position [5978, 0]
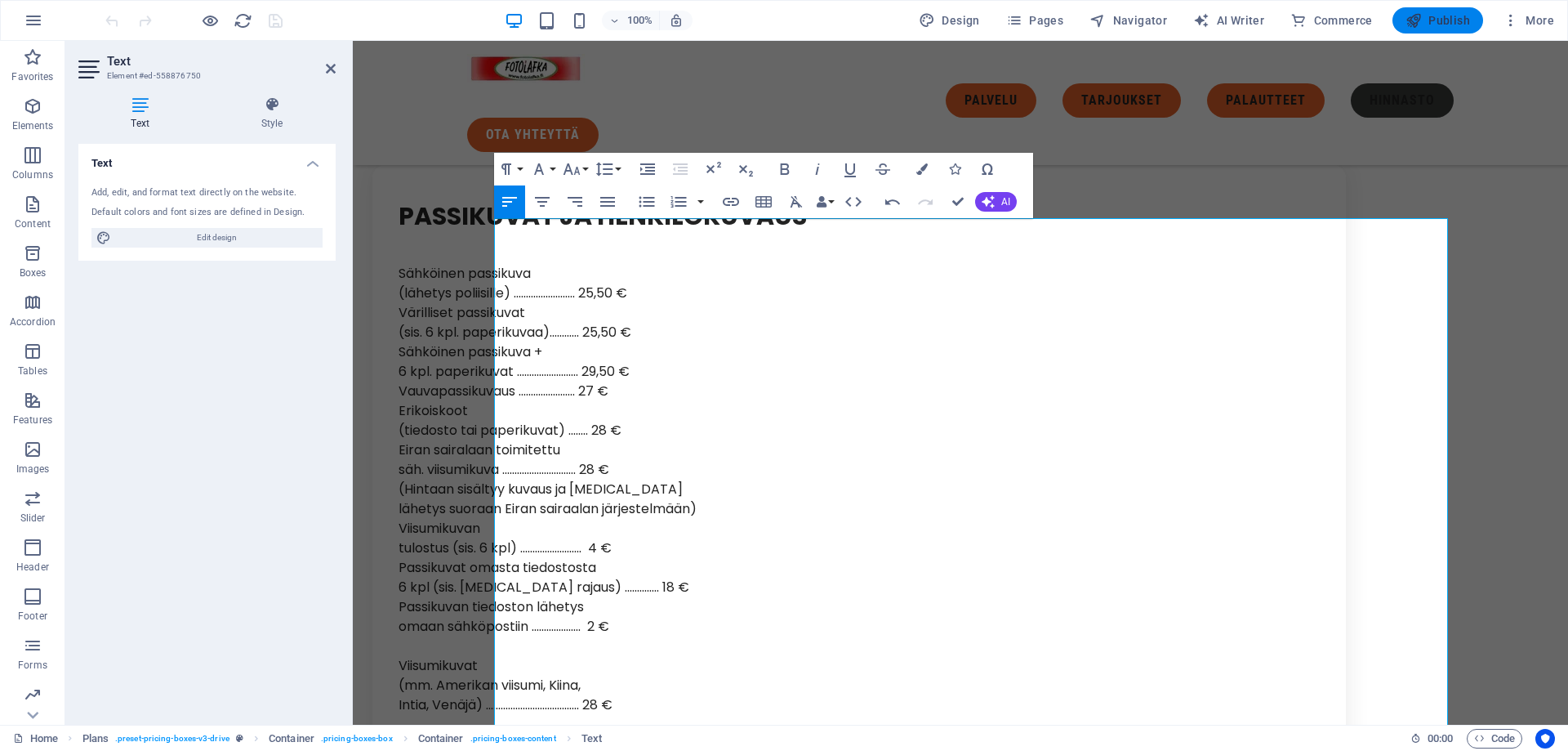
click at [1457, 15] on span "Publish" at bounding box center [1437, 20] width 65 height 16
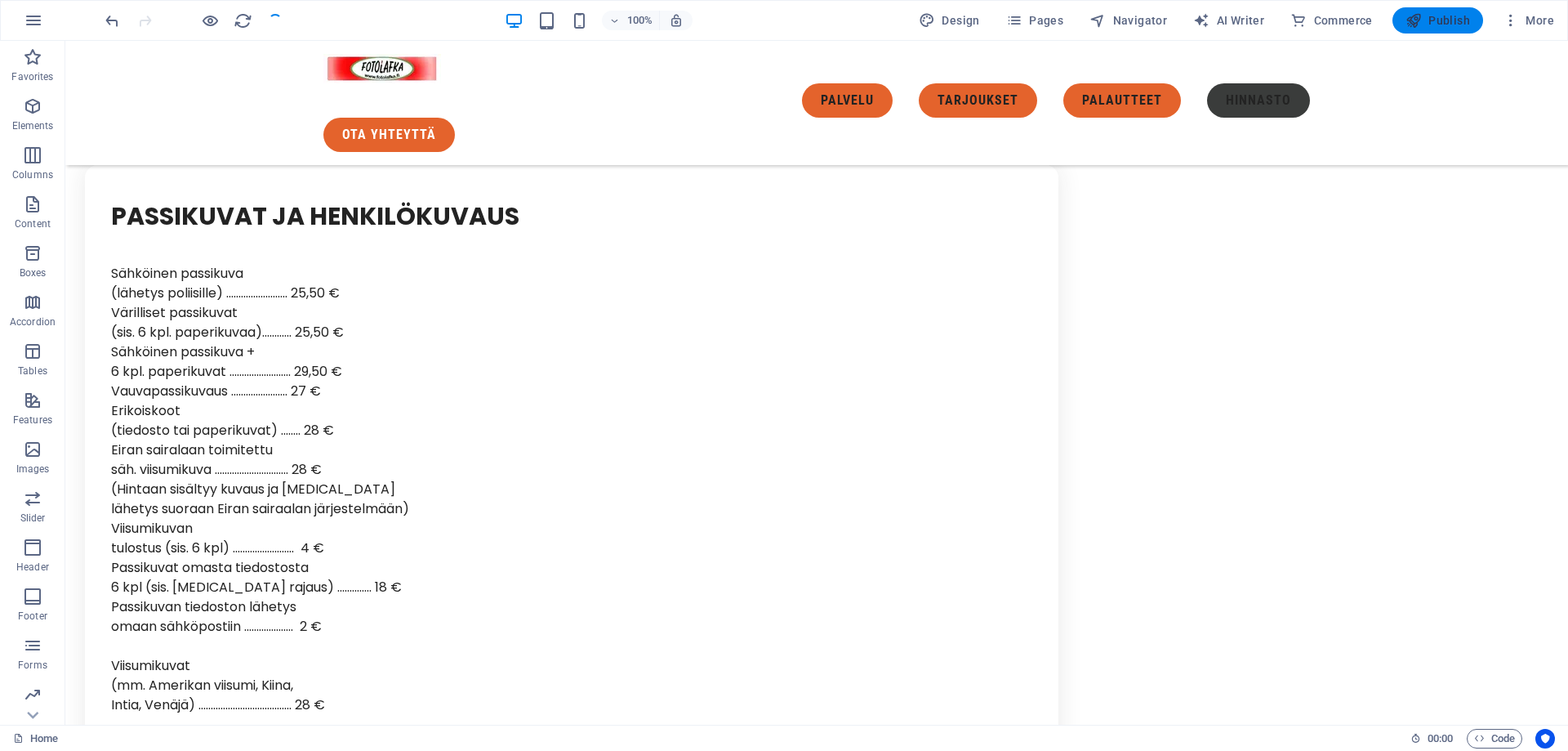
click at [1457, 15] on span "Publish" at bounding box center [1437, 20] width 65 height 16
